Goal: Transaction & Acquisition: Obtain resource

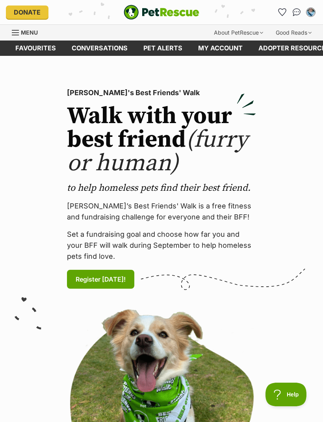
click at [277, 11] on link "Favourites" at bounding box center [282, 12] width 13 height 13
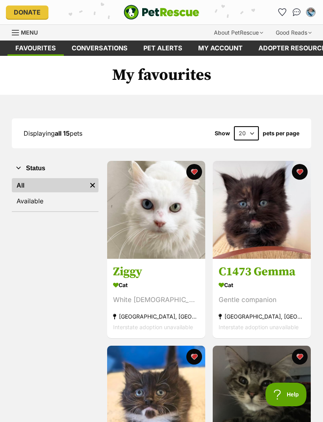
click at [124, 275] on h3 "Ziggy" at bounding box center [156, 271] width 86 height 15
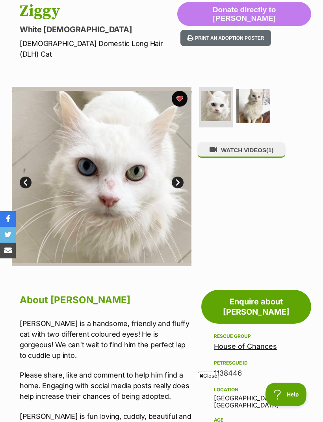
scroll to position [87, 0]
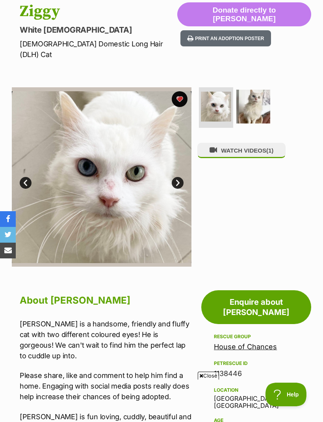
click at [228, 143] on button "WATCH VIDEOS (1)" at bounding box center [241, 150] width 88 height 15
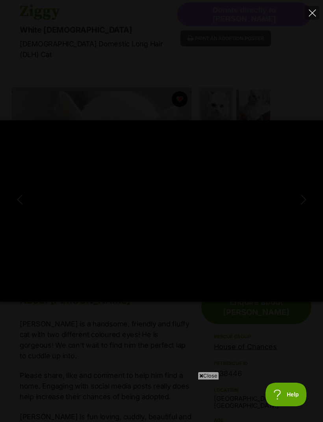
scroll to position [0, 0]
click at [310, 18] on button "Close" at bounding box center [312, 13] width 14 height 14
type input "92.74"
